Goal: Information Seeking & Learning: Learn about a topic

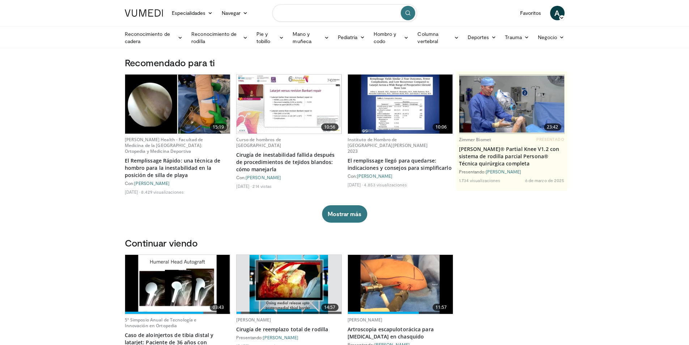
click at [305, 13] on input "Buscar temas, intervenciones" at bounding box center [344, 12] width 145 height 17
type input "**********"
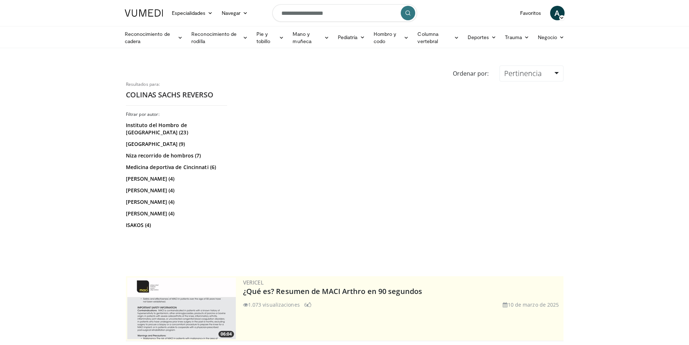
click at [353, 15] on input "**********" at bounding box center [344, 12] width 145 height 17
type input "**********"
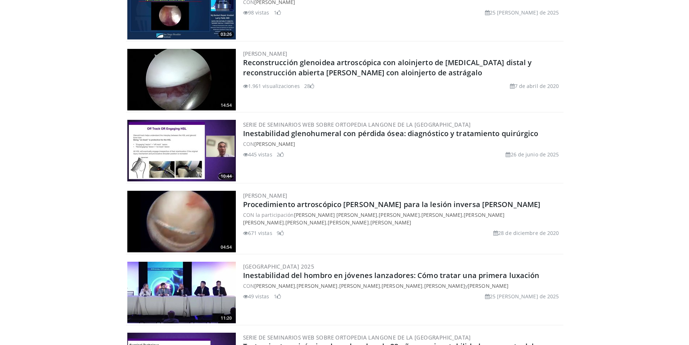
scroll to position [1745, 0]
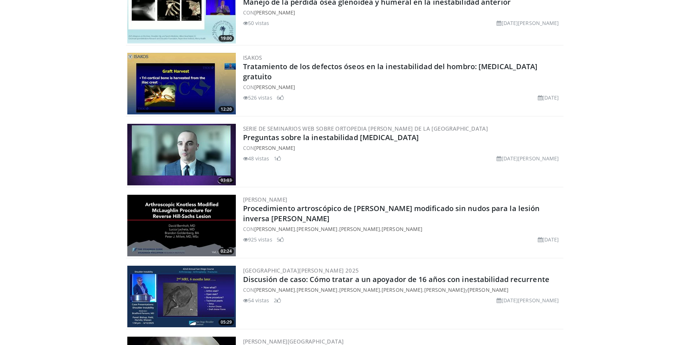
scroll to position [1672, 0]
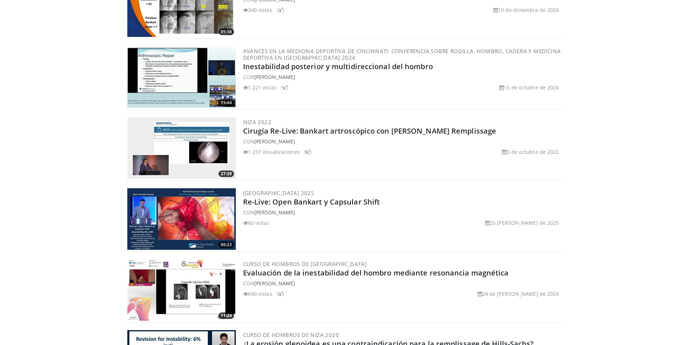
scroll to position [1658, 0]
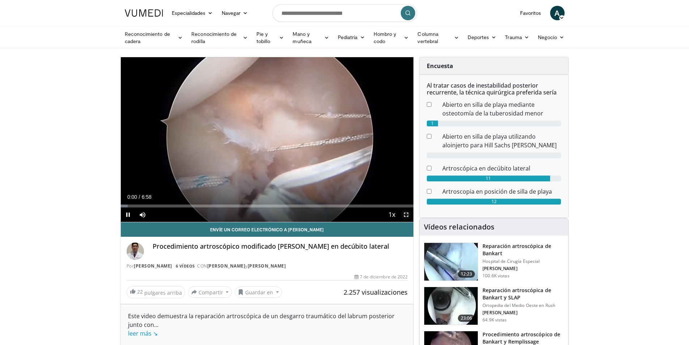
click at [406, 214] on span "Video Player" at bounding box center [406, 214] width 14 height 14
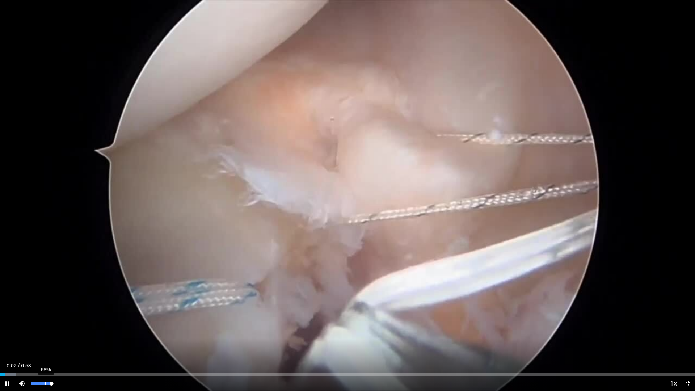
click at [45, 344] on div "68%" at bounding box center [41, 383] width 21 height 3
click at [45, 344] on div "Loaded : 9.56% 0:06 0:26" at bounding box center [347, 374] width 695 height 3
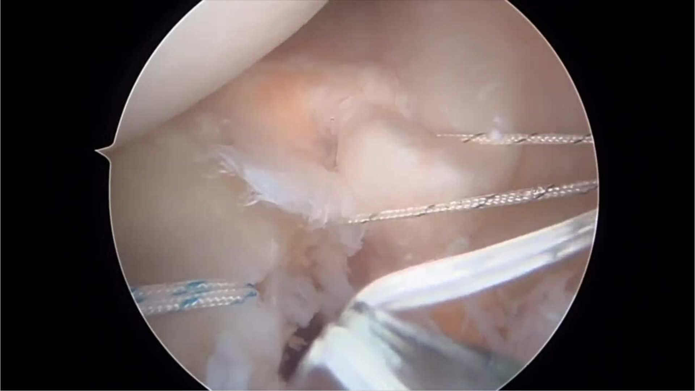
click at [59, 344] on video-js "**********" at bounding box center [347, 195] width 695 height 391
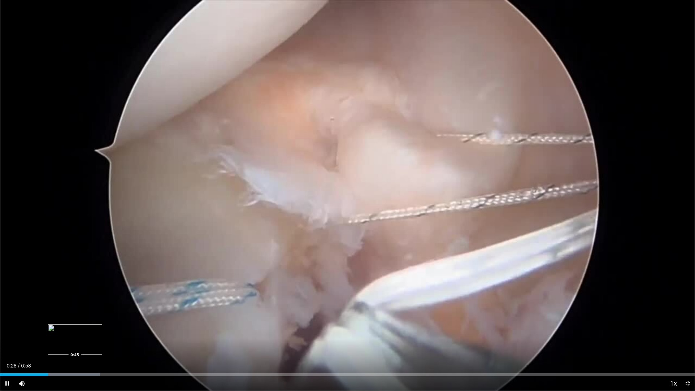
click at [76, 344] on div "Progress Bar" at bounding box center [50, 374] width 100 height 3
click at [97, 344] on div "Loaded : 15.78% 0:58 0:58" at bounding box center [347, 374] width 695 height 3
click at [112, 344] on div "Progress Bar" at bounding box center [82, 374] width 68 height 3
click at [132, 344] on div "Loaded : 26.30% 1:11 1:19" at bounding box center [347, 372] width 695 height 7
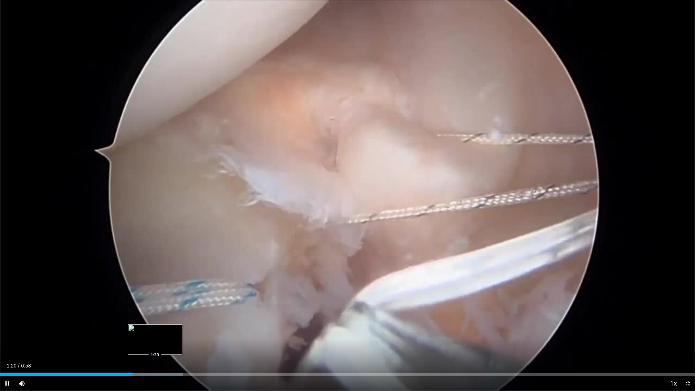
click at [155, 344] on div "Progress Bar" at bounding box center [126, 374] width 114 height 3
click at [170, 344] on div "Loaded : 28.69% 1:33 1:42" at bounding box center [347, 372] width 695 height 7
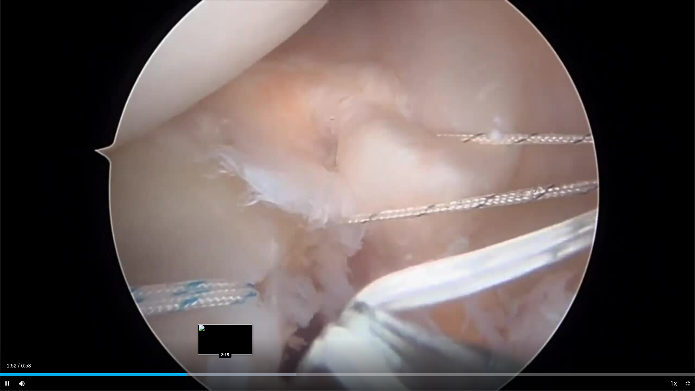
click at [225, 344] on div "Loaded : 42.64% 1:52 2:15" at bounding box center [347, 374] width 695 height 3
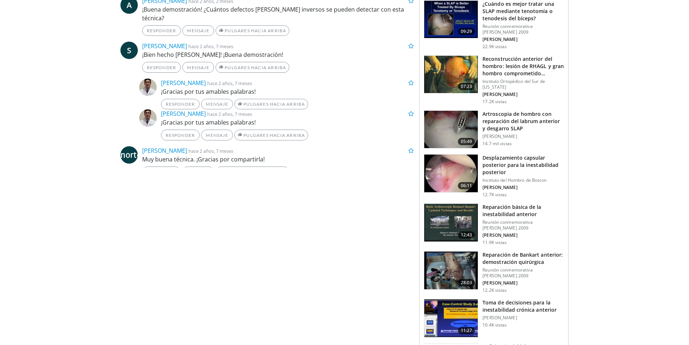
scroll to position [432, 0]
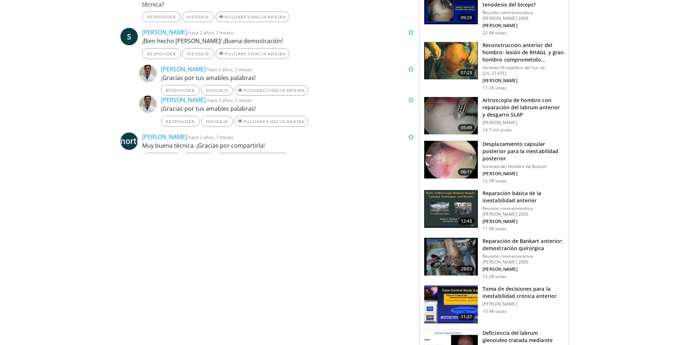
click at [503, 149] on font "Desplazamiento capsular posterior para la inestabilidad posterior" at bounding box center [521, 150] width 76 height 21
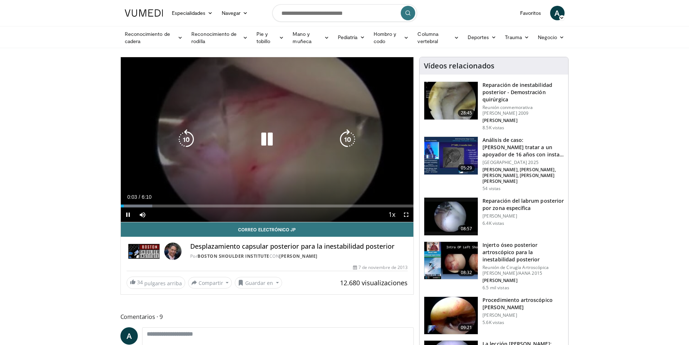
click at [177, 205] on div "Loaded : 10.75% 0:03 1:10" at bounding box center [267, 205] width 293 height 3
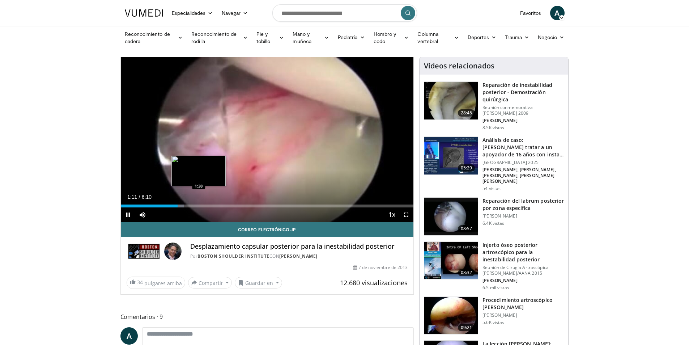
click at [199, 203] on div "Loaded : 21.57% 1:11 1:38" at bounding box center [267, 203] width 293 height 7
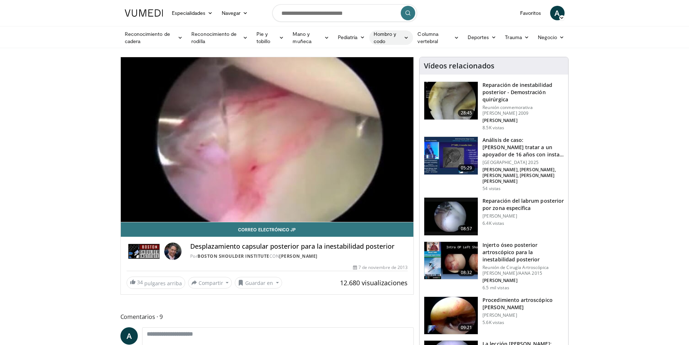
click at [389, 37] on font "Hombro y codo" at bounding box center [388, 37] width 28 height 14
click at [345, 66] on font "Hombro" at bounding box center [343, 66] width 19 height 6
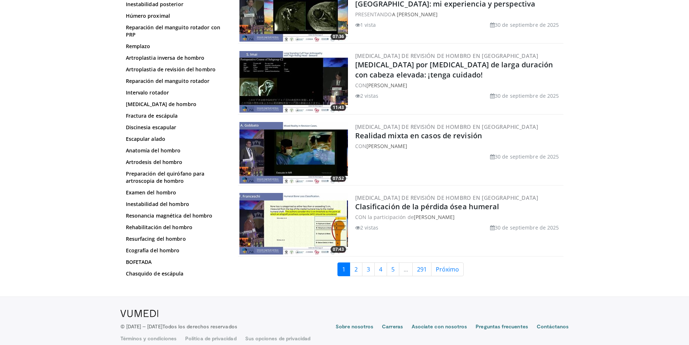
scroll to position [1672, 0]
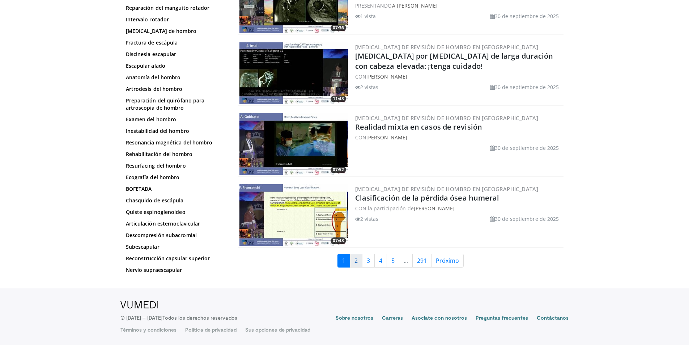
click at [357, 264] on font "2" at bounding box center [356, 261] width 3 height 8
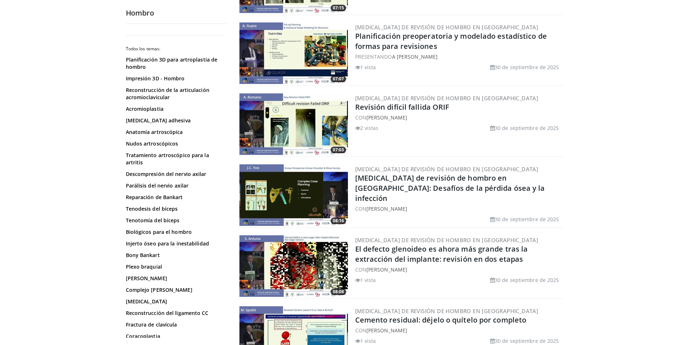
scroll to position [235, 0]
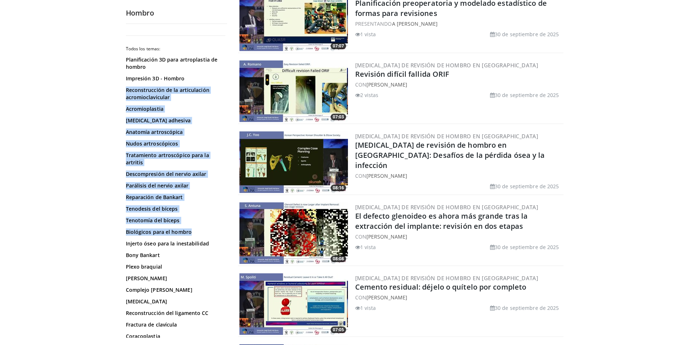
drag, startPoint x: 227, startPoint y: 72, endPoint x: 226, endPoint y: 82, distance: 10.2
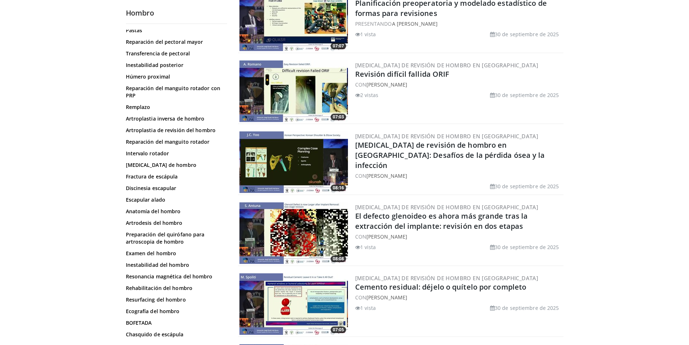
scroll to position [565, 0]
click at [169, 263] on font "Inestabilidad del hombro" at bounding box center [157, 263] width 63 height 7
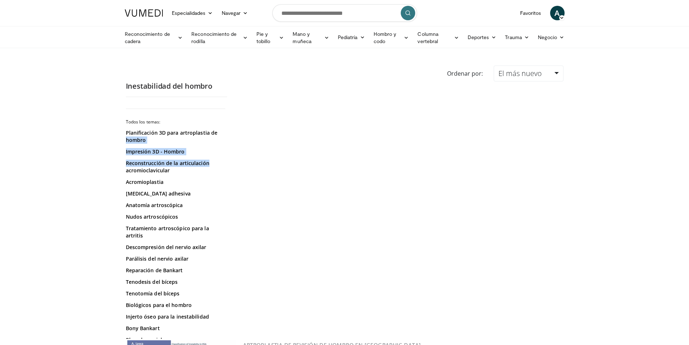
drag, startPoint x: 229, startPoint y: 128, endPoint x: 228, endPoint y: 166, distance: 38.0
click at [228, 166] on div "Inestabilidad del hombro Todos los temas: Planificación 3D para artroplastia de…" at bounding box center [176, 209] width 112 height 257
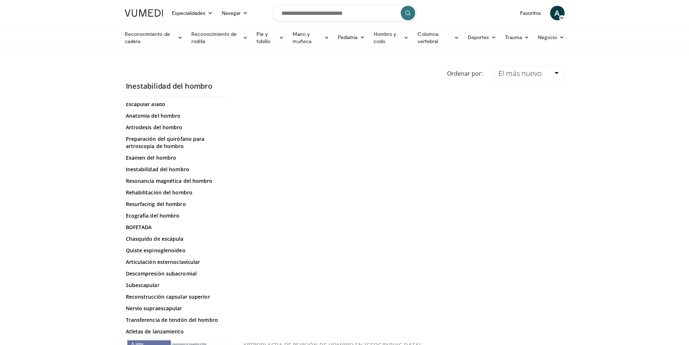
scroll to position [751, 0]
